Goal: Task Accomplishment & Management: Manage account settings

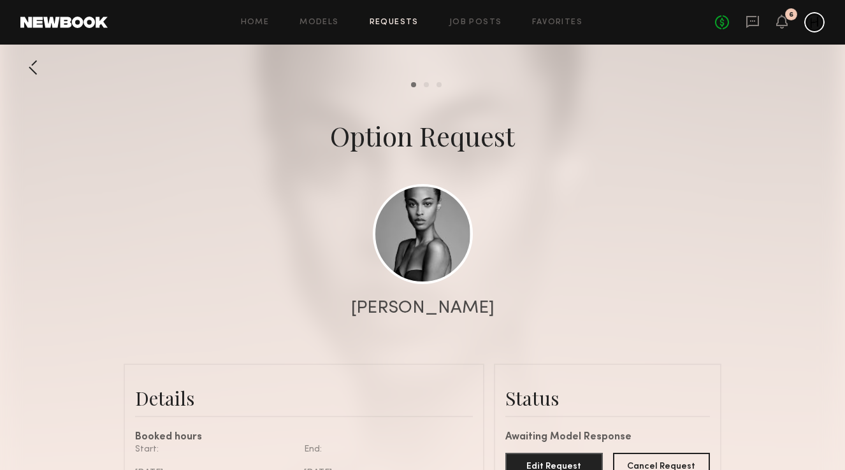
click at [29, 63] on div at bounding box center [32, 67] width 25 height 25
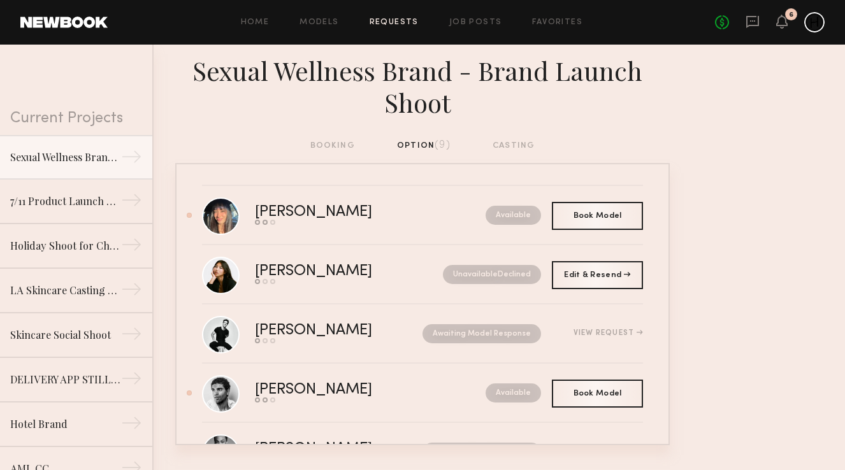
scroll to position [30, 0]
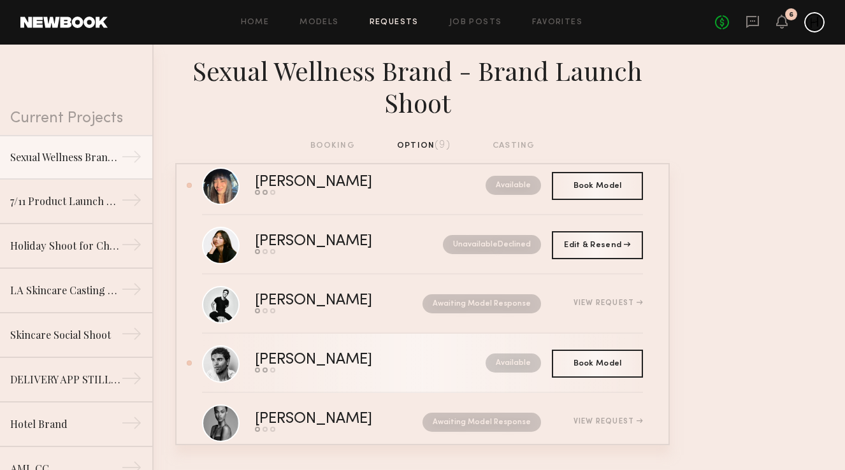
click at [323, 362] on div "[PERSON_NAME]" at bounding box center [342, 360] width 174 height 15
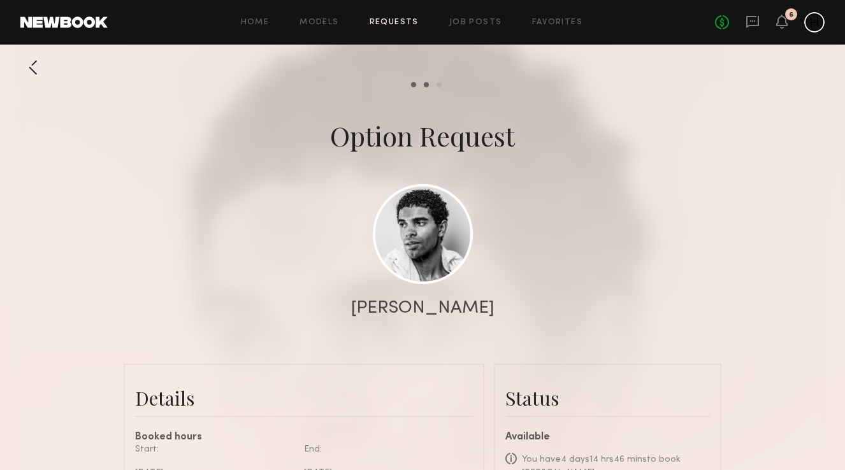
click at [34, 69] on div at bounding box center [32, 67] width 25 height 25
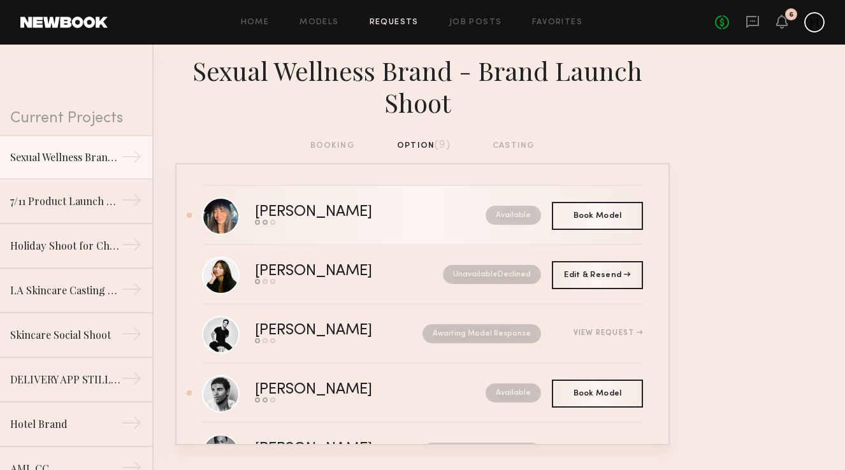
click at [355, 227] on link "[PERSON_NAME] Send request Model response Book model Available" at bounding box center [422, 215] width 441 height 59
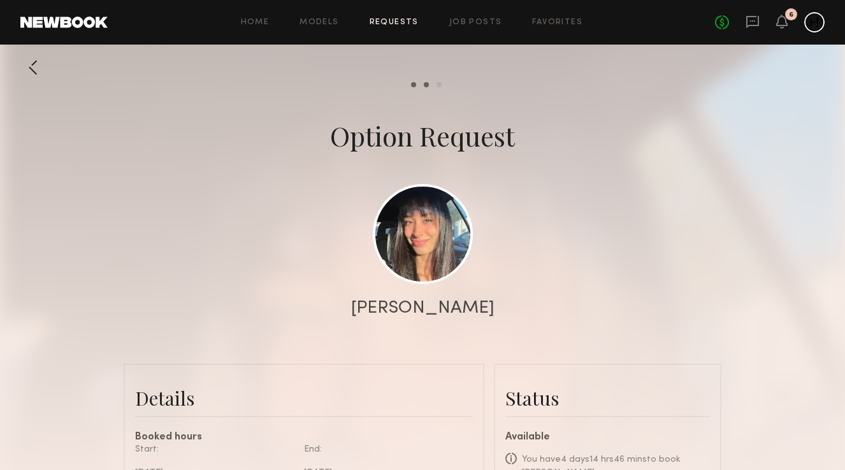
click at [27, 68] on div at bounding box center [32, 67] width 25 height 25
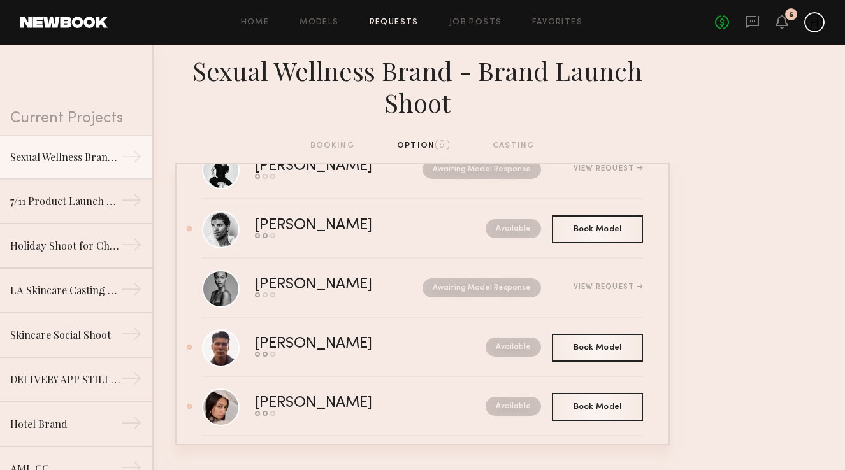
scroll to position [173, 0]
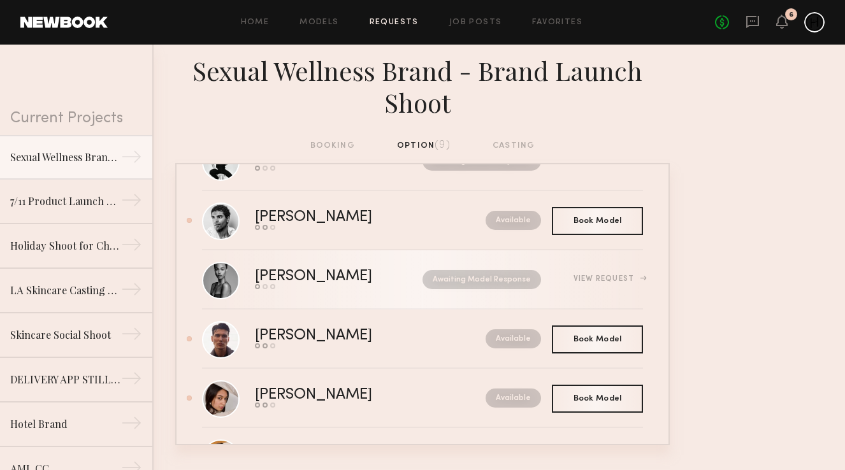
click at [356, 286] on div "Send request Model response Book model" at bounding box center [326, 286] width 143 height 5
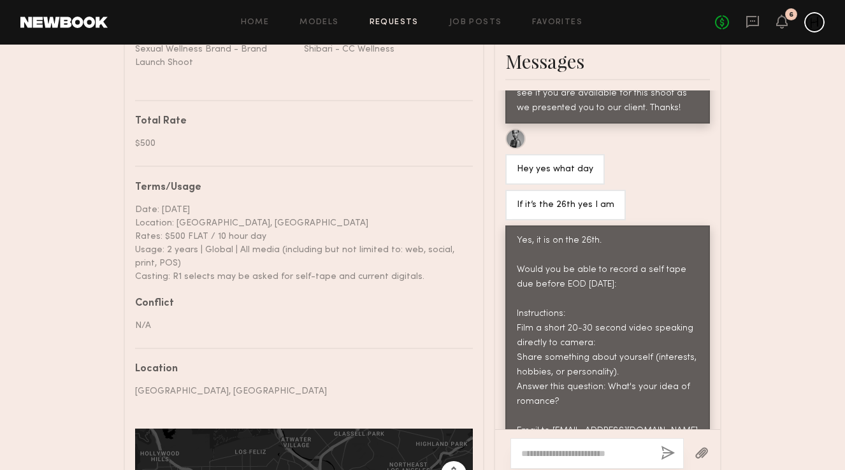
scroll to position [866, 0]
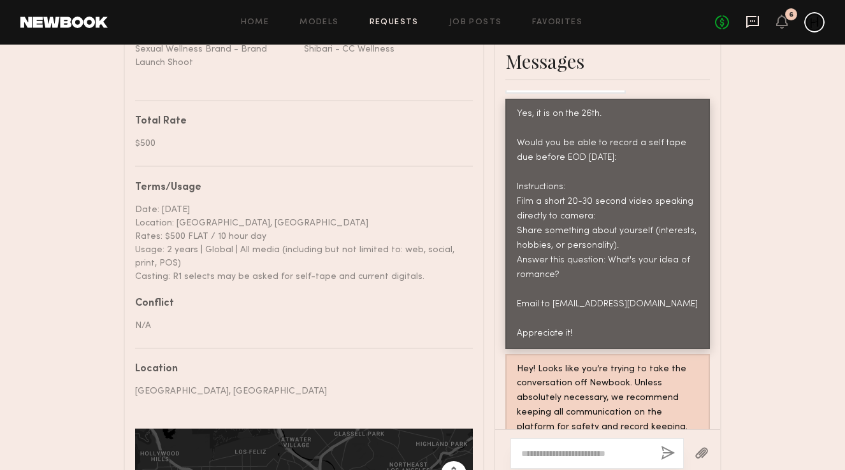
click at [752, 18] on icon at bounding box center [753, 22] width 14 height 14
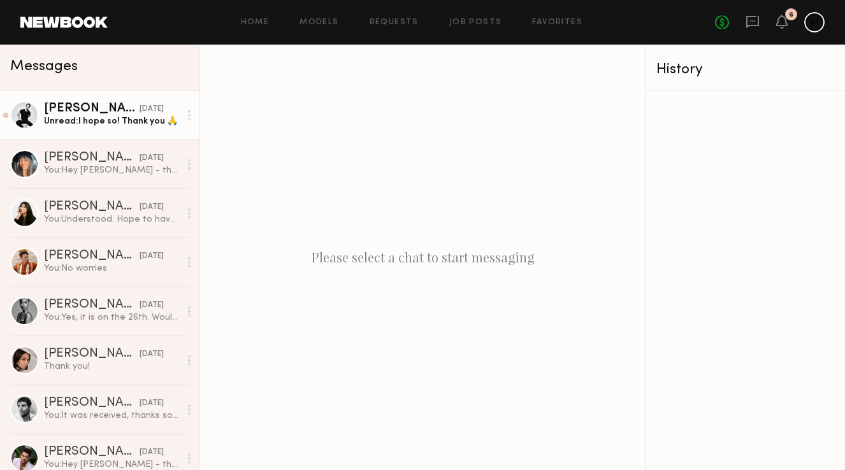
click at [88, 112] on div "[PERSON_NAME]" at bounding box center [92, 109] width 96 height 13
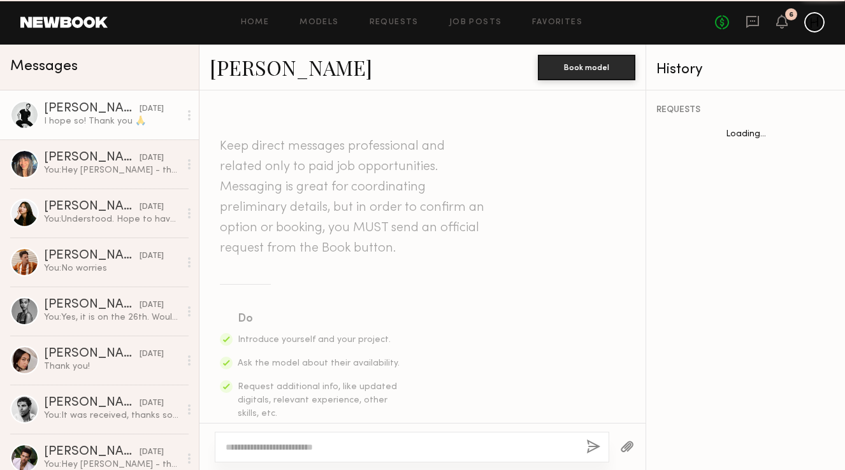
scroll to position [552, 0]
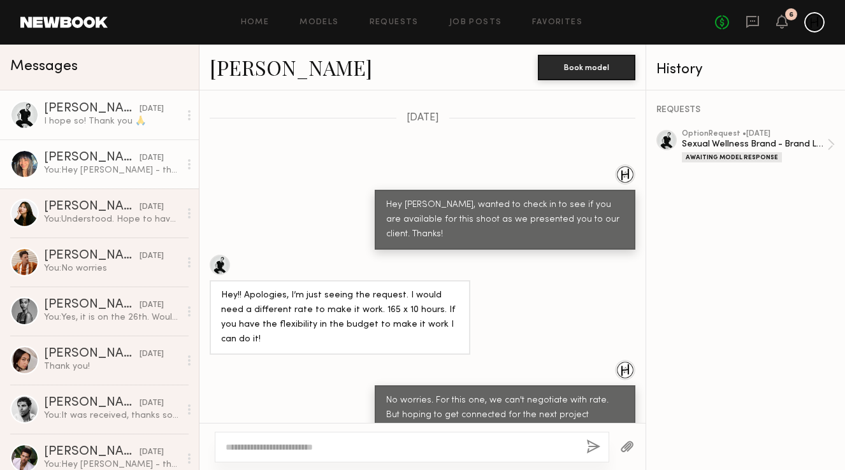
click at [98, 163] on div "[PERSON_NAME]" at bounding box center [92, 158] width 96 height 13
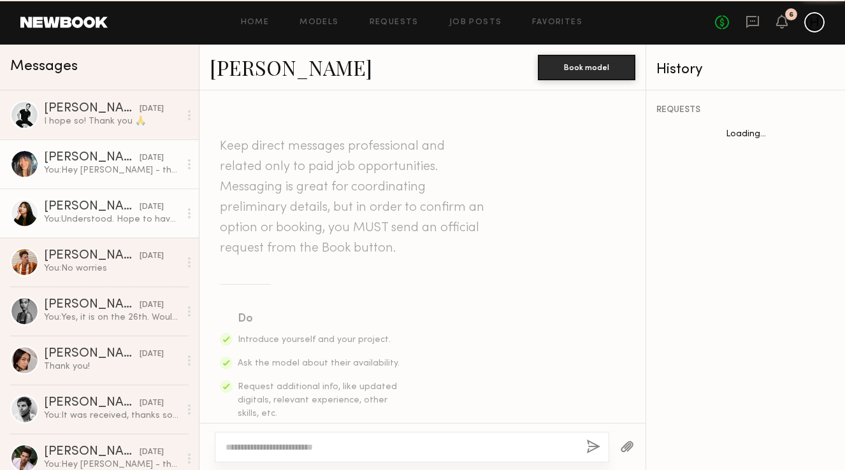
scroll to position [605, 0]
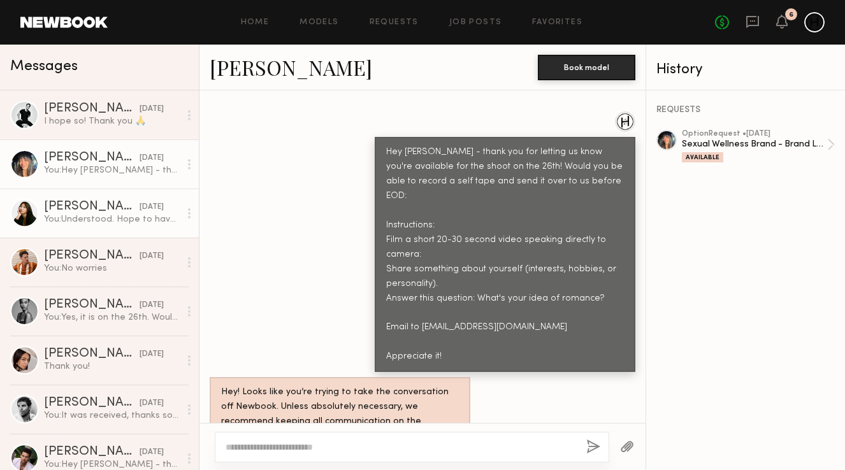
click at [123, 219] on div "You: Understood. Hope to have your interest for the next one!" at bounding box center [112, 220] width 136 height 12
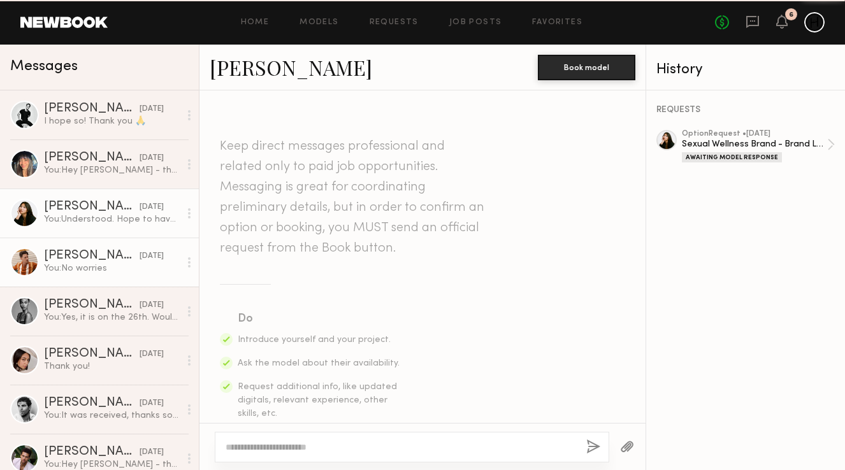
scroll to position [613, 0]
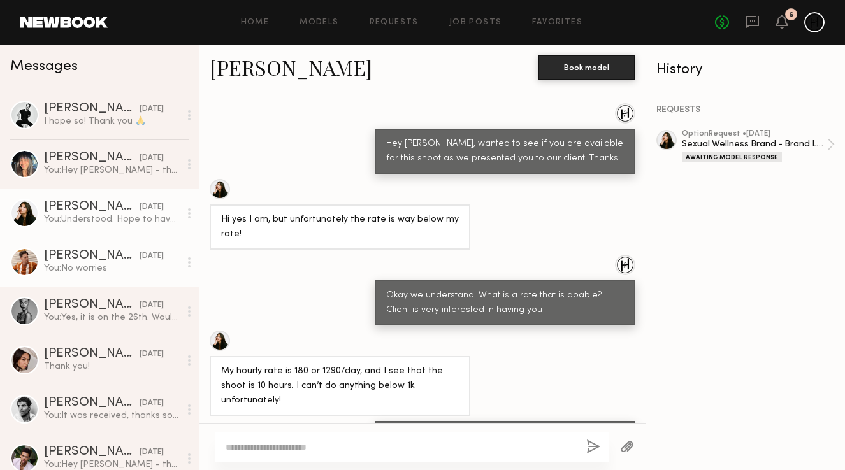
click at [90, 258] on div "[PERSON_NAME]" at bounding box center [92, 256] width 96 height 13
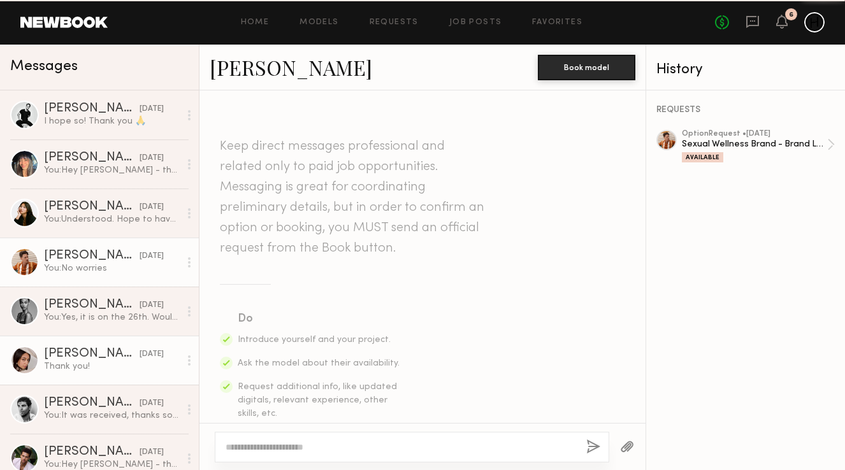
scroll to position [921, 0]
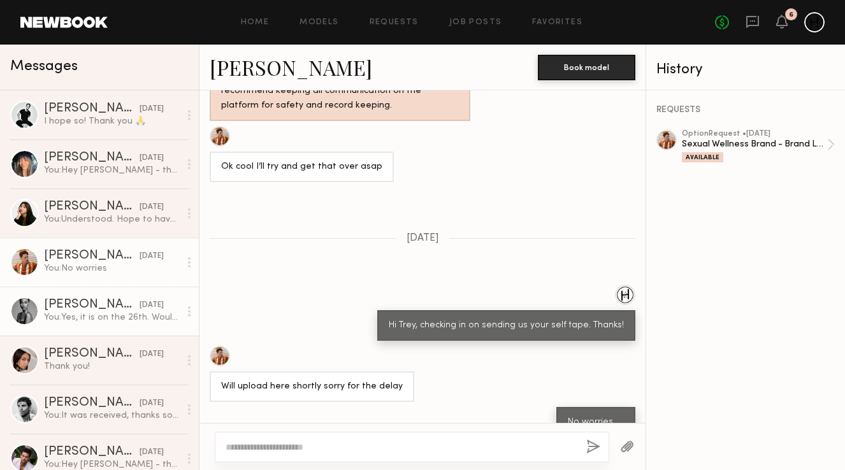
click at [85, 316] on div "You: Yes, it is on the 26th. Would you be able to record a self tape due before…" at bounding box center [112, 318] width 136 height 12
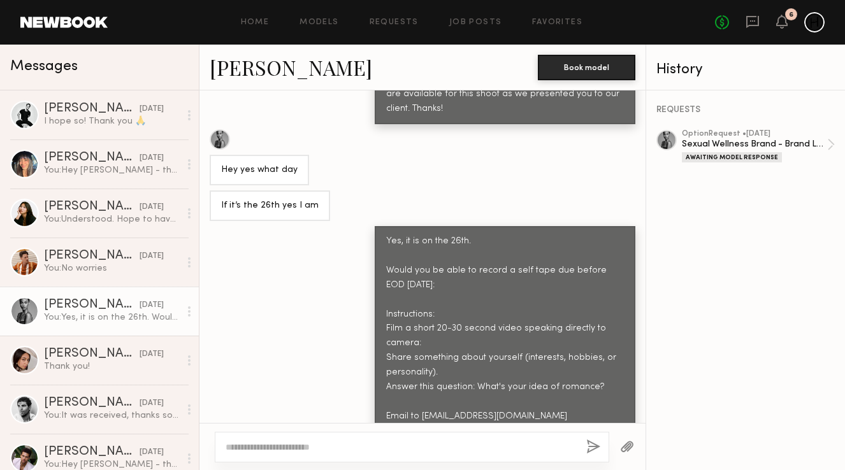
scroll to position [767, 0]
